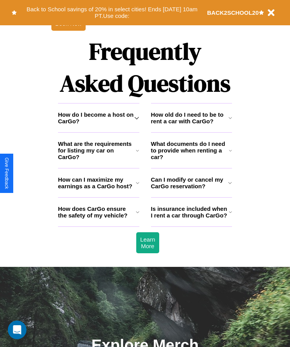
scroll to position [1014, 0]
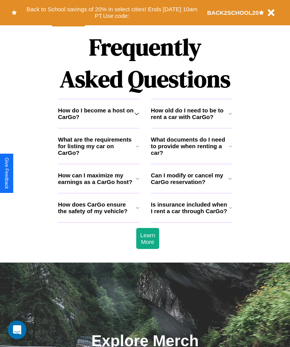
click at [230, 181] on icon at bounding box center [230, 178] width 4 height 6
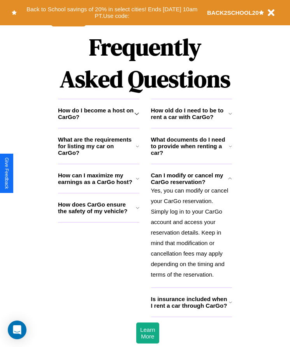
click at [230, 305] on icon at bounding box center [230, 302] width 3 height 6
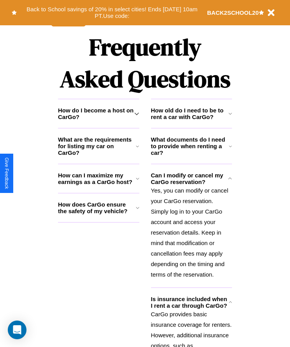
click at [230, 181] on icon at bounding box center [230, 178] width 4 height 6
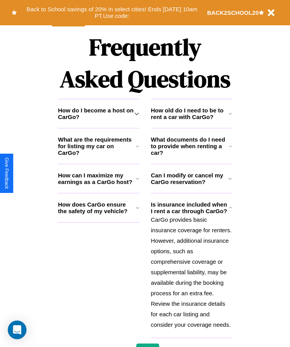
click at [98, 120] on h3 "How do I become a host on CarGo?" at bounding box center [96, 113] width 76 height 13
click at [230, 211] on icon at bounding box center [230, 207] width 3 height 6
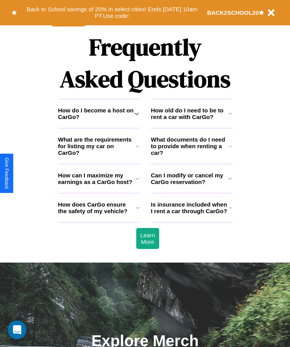
click at [98, 214] on h3 "How does CarGo ensure the safety of my vehicle?" at bounding box center [97, 207] width 78 height 13
